Goal: Task Accomplishment & Management: Manage account settings

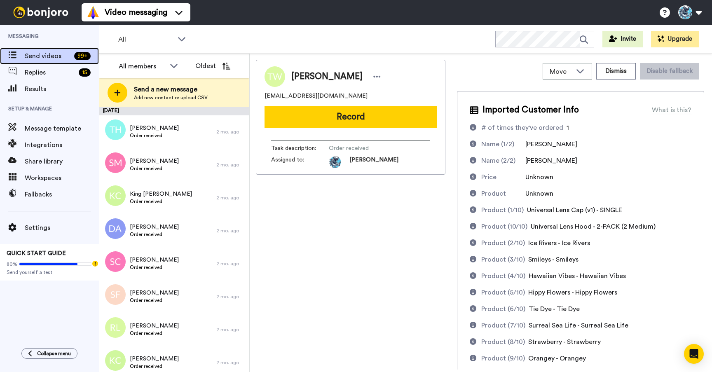
click at [23, 58] on span at bounding box center [12, 56] width 25 height 8
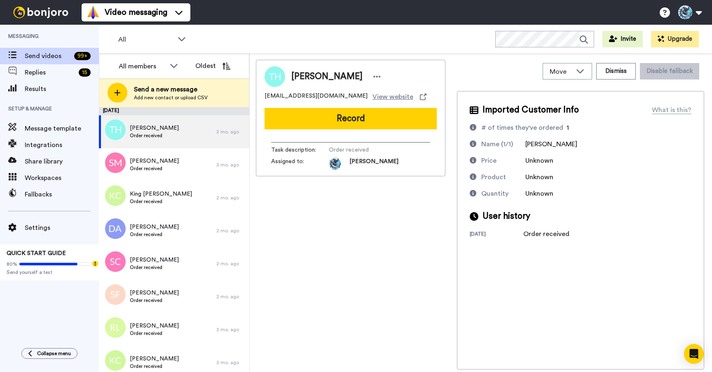
click at [310, 194] on div "[PERSON_NAME] [PERSON_NAME][EMAIL_ADDRESS][DOMAIN_NAME] View website Record Tas…" at bounding box center [351, 215] width 190 height 310
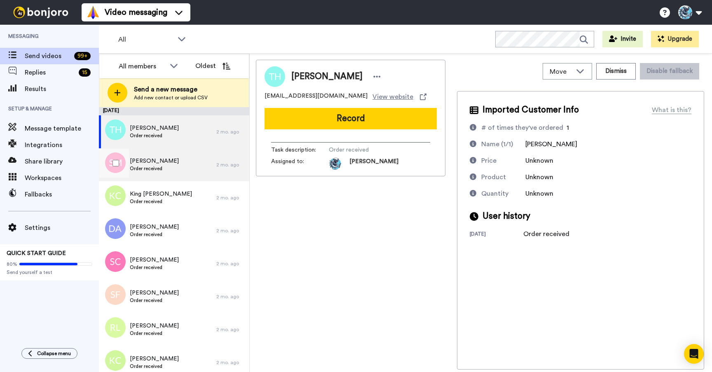
click at [175, 165] on span "Order received" at bounding box center [154, 168] width 49 height 7
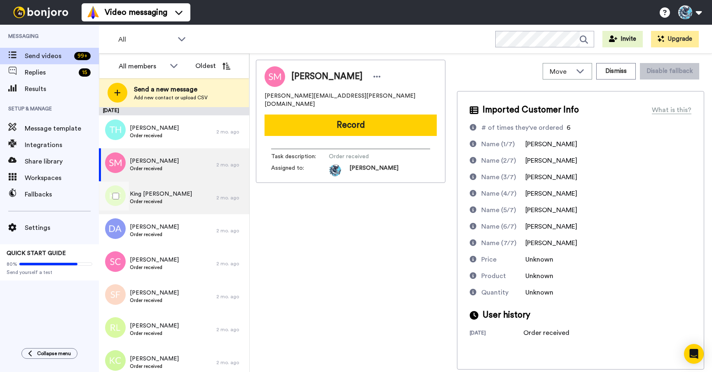
click at [155, 197] on span "King [PERSON_NAME]" at bounding box center [161, 194] width 62 height 8
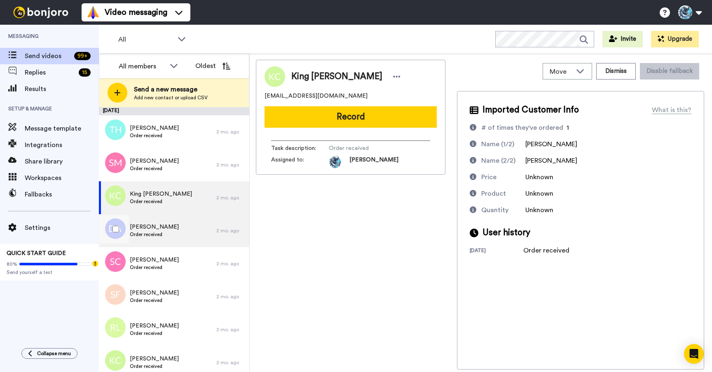
click at [175, 234] on div "Deborah Albert Order received" at bounding box center [158, 230] width 118 height 33
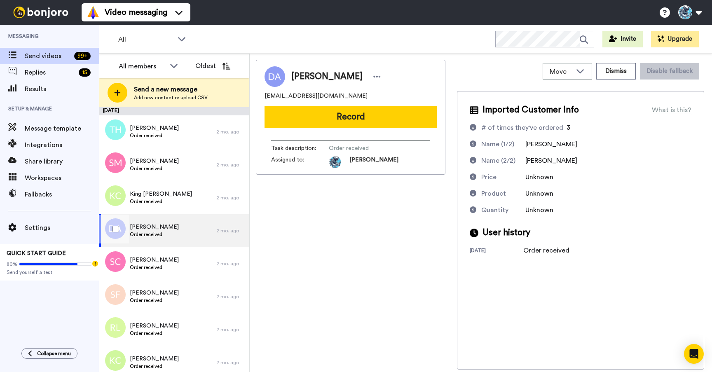
scroll to position [16, 0]
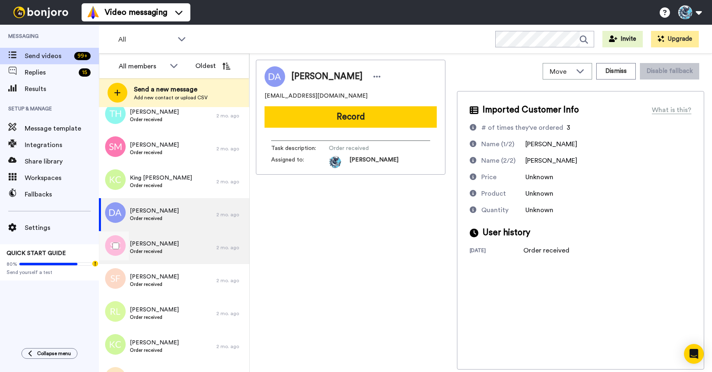
click at [150, 251] on span "Order received" at bounding box center [154, 251] width 49 height 7
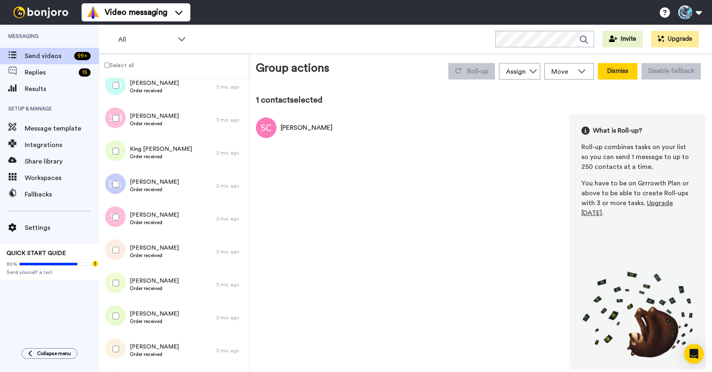
click at [625, 71] on button "Dismiss" at bounding box center [618, 71] width 40 height 16
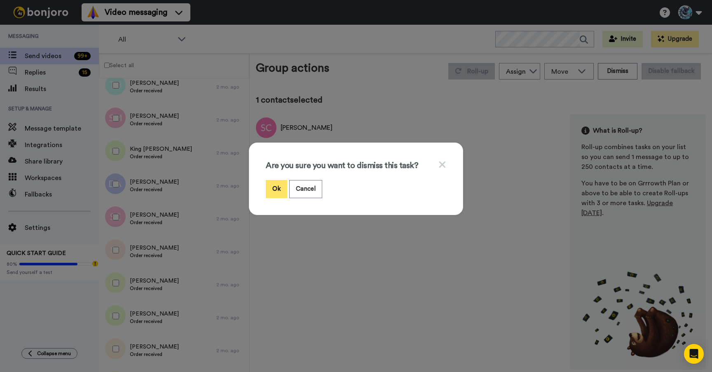
click at [268, 191] on button "Ok" at bounding box center [276, 189] width 21 height 18
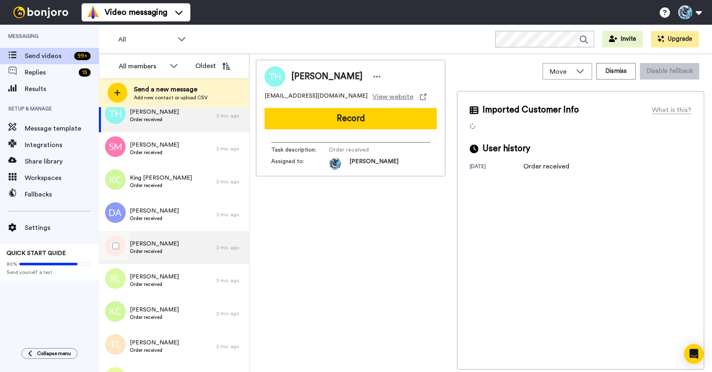
scroll to position [32, 0]
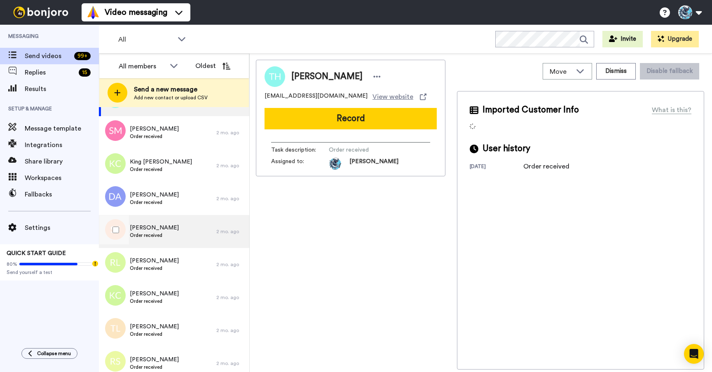
click at [159, 242] on div "Steve Fletcher Order received" at bounding box center [158, 231] width 118 height 33
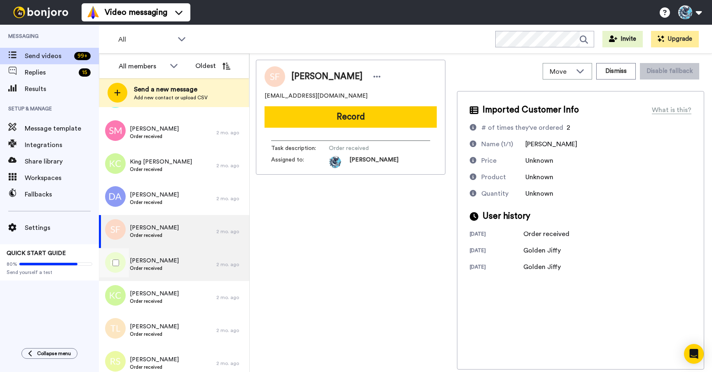
click at [140, 263] on span "[PERSON_NAME]" at bounding box center [154, 261] width 49 height 8
